Goal: Transaction & Acquisition: Download file/media

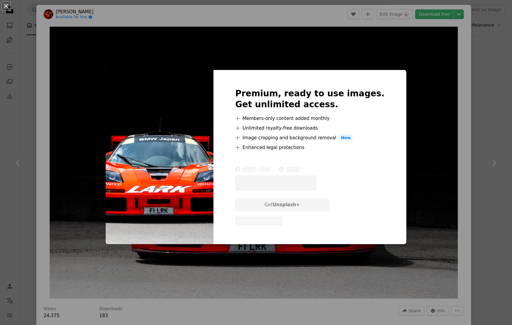
scroll to position [4038, 0]
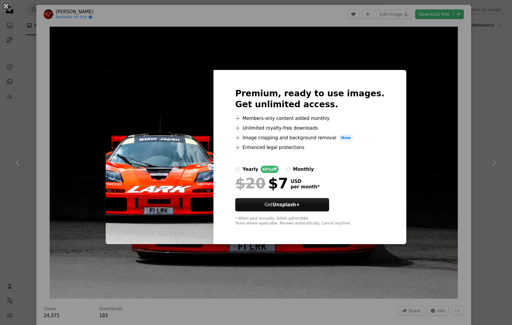
click at [401, 108] on div "An X shape Premium, ready to use images. Get unlimited access. A plus sign Memb…" at bounding box center [256, 162] width 512 height 325
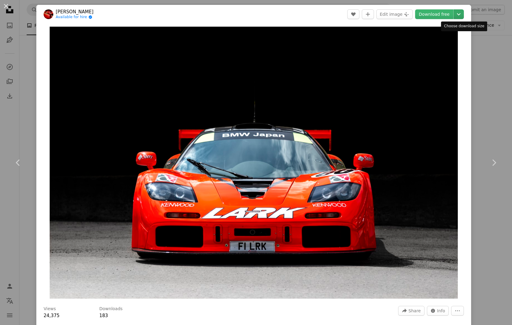
click at [464, 17] on icon "Chevron down" at bounding box center [459, 14] width 10 height 7
click at [410, 131] on dialog "An X shape Chevron left Chevron right [PERSON_NAME] Available for hire A checkm…" at bounding box center [256, 162] width 512 height 325
click at [464, 18] on button "Chevron down" at bounding box center [459, 14] width 10 height 10
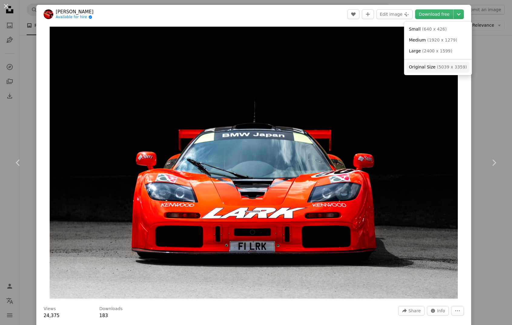
click at [439, 68] on span "( 5039 x 3359 )" at bounding box center [452, 67] width 30 height 5
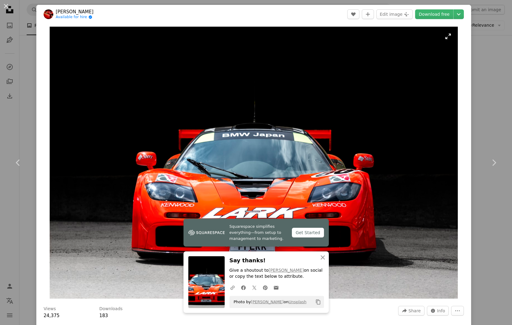
click at [424, 169] on img "Zoom in on this image" at bounding box center [254, 163] width 408 height 272
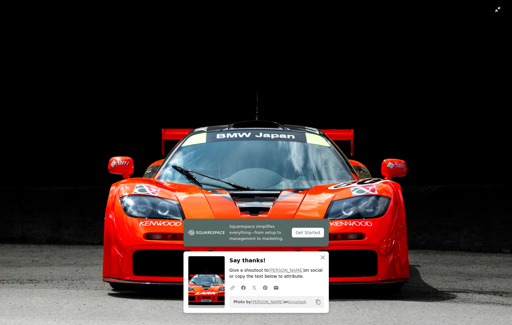
scroll to position [8, 0]
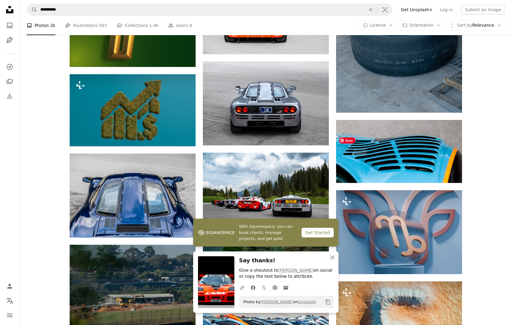
scroll to position [3984, 0]
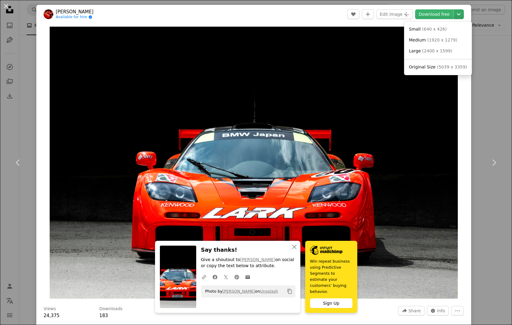
click at [464, 16] on icon "Chevron down" at bounding box center [459, 14] width 10 height 7
click at [404, 171] on dialog "An X shape Chevron left Chevron right [PERSON_NAME] Available for hire A checkm…" at bounding box center [256, 162] width 512 height 325
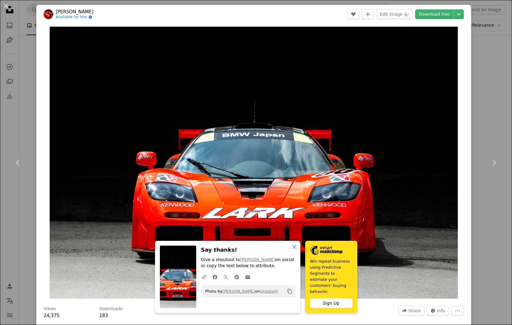
click at [494, 89] on div "An X shape Chevron left Chevron right [PERSON_NAME] Available for hire A checkm…" at bounding box center [256, 162] width 512 height 325
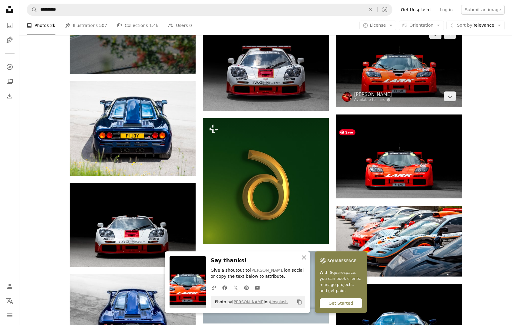
scroll to position [4374, 0]
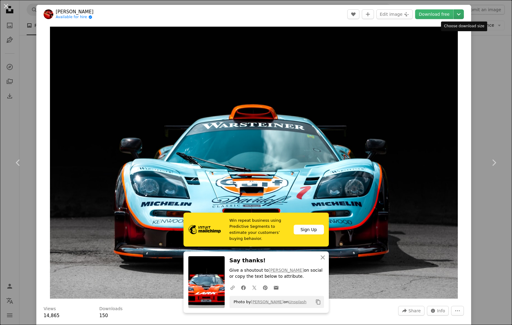
click at [464, 15] on icon "Chevron down" at bounding box center [459, 14] width 10 height 7
click at [482, 91] on dialog "An X shape Chevron left Chevron right [PERSON_NAME] Available for hire A checkm…" at bounding box center [256, 162] width 512 height 325
click at [497, 58] on div "An X shape Chevron left Chevron right [PERSON_NAME] Available for hire A checkm…" at bounding box center [256, 162] width 512 height 325
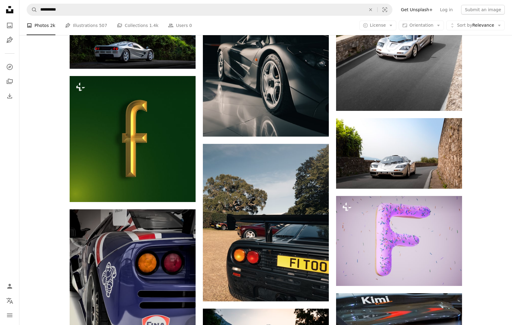
scroll to position [437, 0]
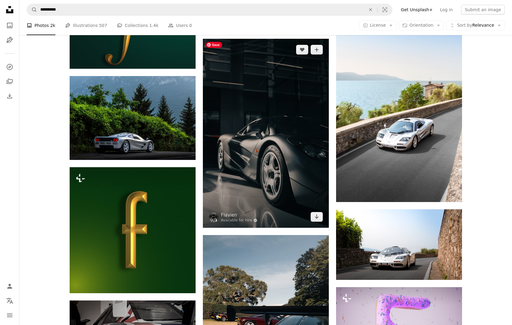
click at [295, 130] on img at bounding box center [266, 133] width 126 height 189
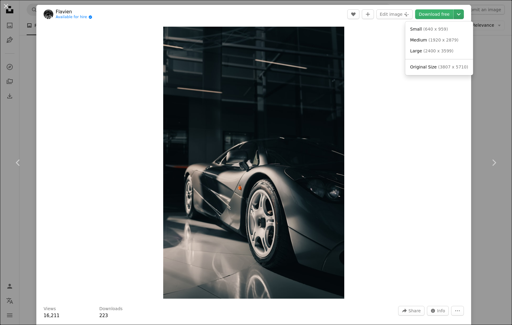
click at [464, 13] on icon "Chevron down" at bounding box center [459, 14] width 10 height 7
click at [421, 113] on dialog "An X shape Chevron left Chevron right Flavien Available for hire A checkmark in…" at bounding box center [256, 162] width 512 height 325
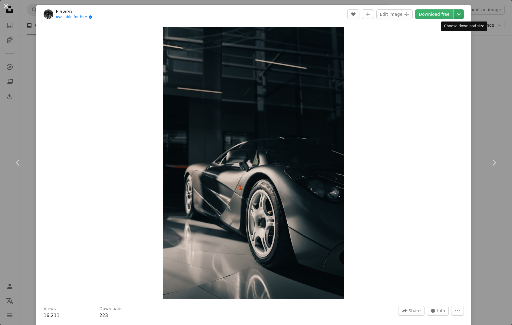
click at [464, 9] on button "Chevron down" at bounding box center [459, 14] width 10 height 10
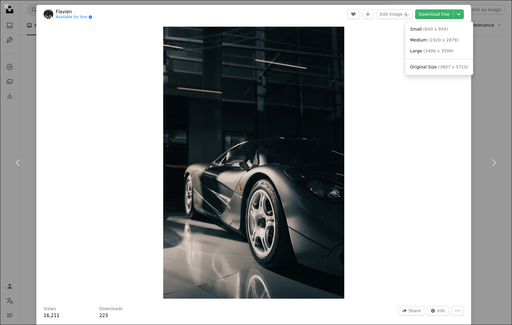
click at [485, 94] on dialog "An X shape Chevron left Chevron right Flavien Available for hire A checkmark in…" at bounding box center [256, 162] width 512 height 325
click at [495, 126] on div "An X shape Chevron left Chevron right Flavien Available for hire A checkmark in…" at bounding box center [256, 162] width 512 height 325
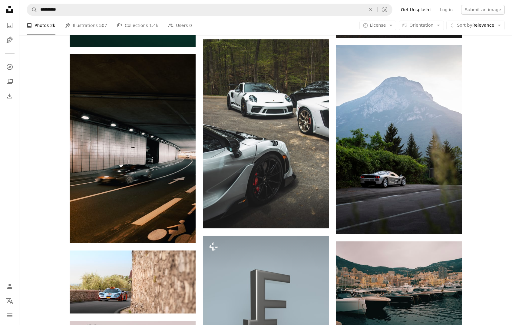
scroll to position [2027, 0]
